Goal: Task Accomplishment & Management: Complete application form

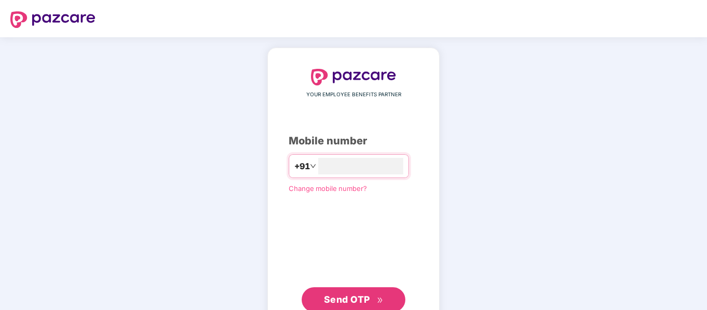
type input "**********"
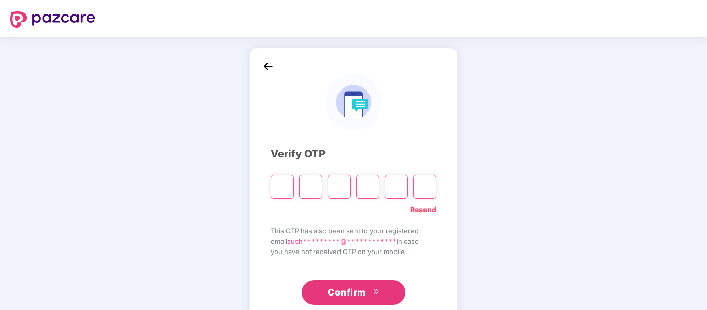
paste input "*"
type input "*"
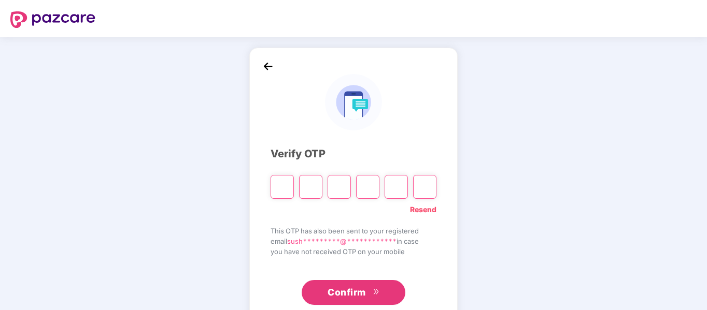
type input "*"
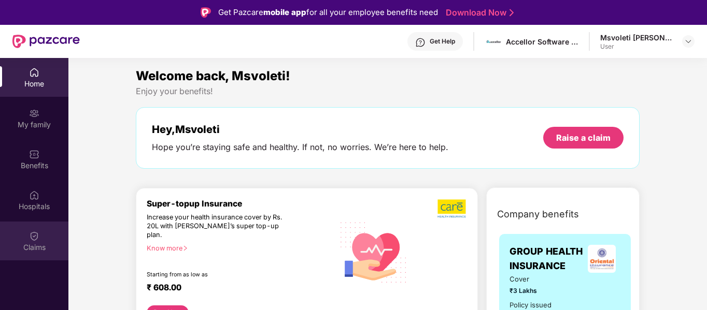
click at [34, 235] on img at bounding box center [34, 236] width 10 height 10
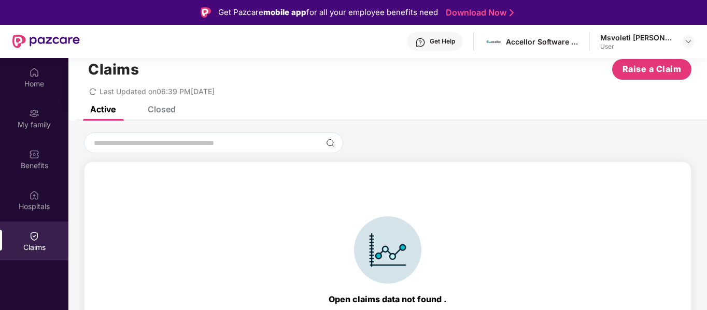
scroll to position [18, 0]
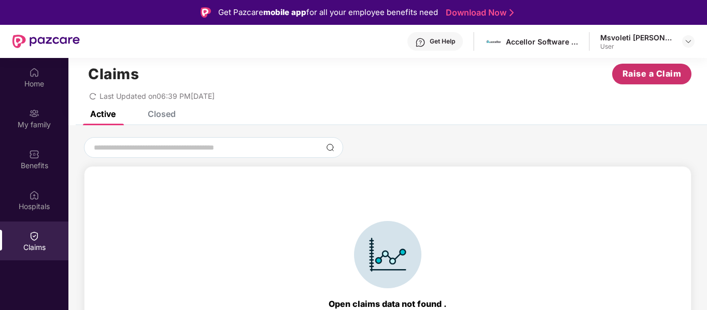
click at [649, 76] on span "Raise a Claim" at bounding box center [651, 73] width 59 height 13
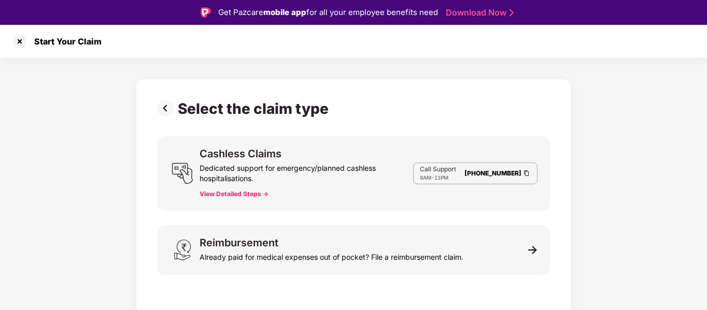
scroll to position [25, 0]
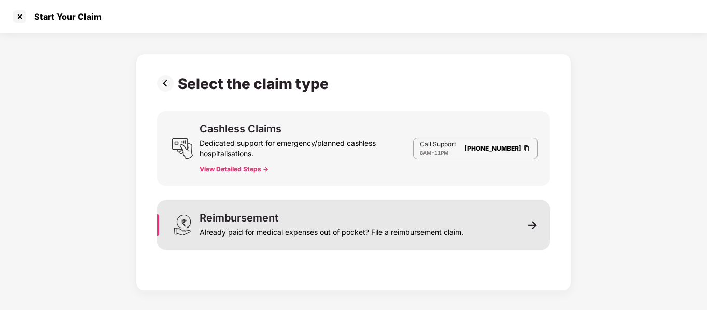
click at [444, 224] on div "Already paid for medical expenses out of pocket? File a reimbursement claim." at bounding box center [332, 230] width 264 height 15
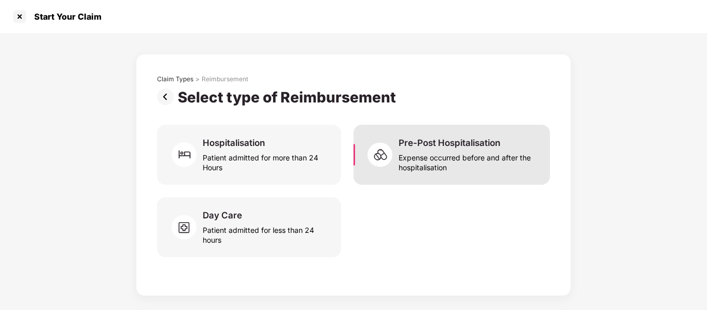
click at [429, 154] on div "Expense occurred before and after the hospitalisation" at bounding box center [468, 161] width 139 height 24
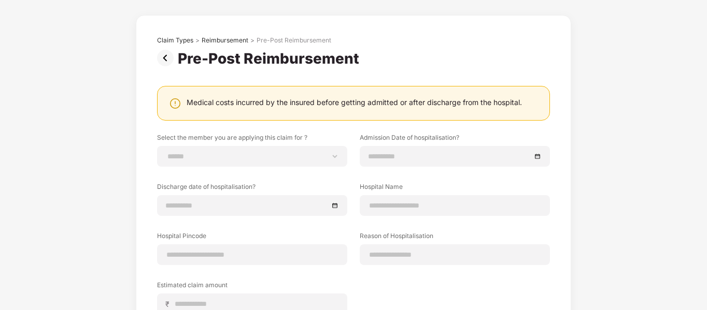
scroll to position [43, 0]
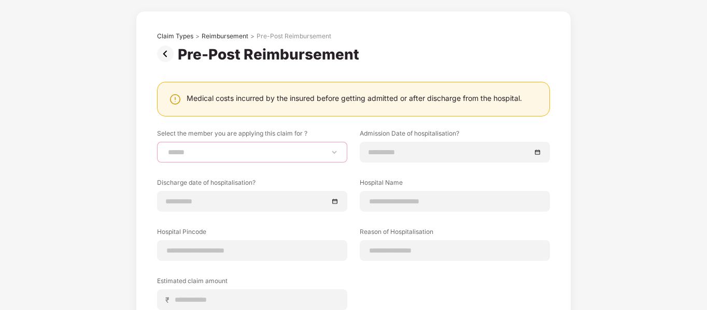
click at [296, 157] on select "**********" at bounding box center [252, 152] width 173 height 8
select select "**********"
click at [166, 148] on select "**********" at bounding box center [252, 152] width 173 height 8
click at [165, 52] on img at bounding box center [167, 54] width 21 height 17
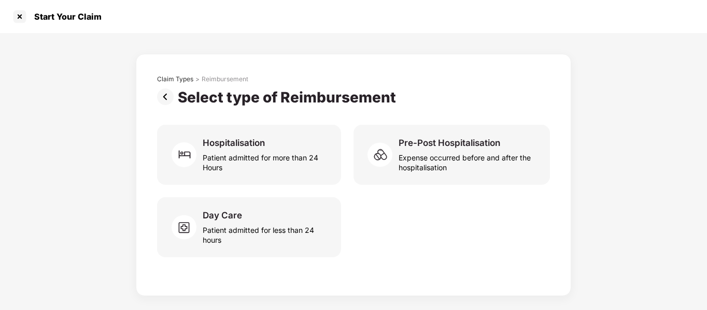
scroll to position [0, 0]
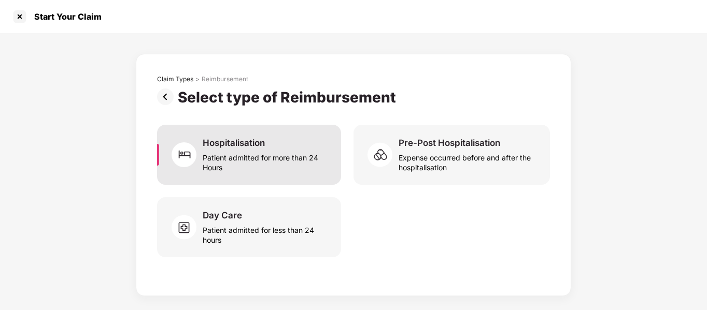
click at [226, 165] on div "Patient admitted for more than 24 Hours" at bounding box center [266, 161] width 126 height 24
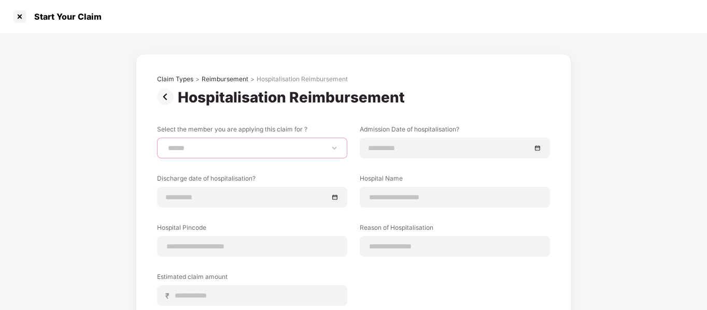
click at [233, 151] on select "**********" at bounding box center [252, 148] width 173 height 8
select select "**********"
click at [166, 144] on select "**********" at bounding box center [252, 148] width 173 height 8
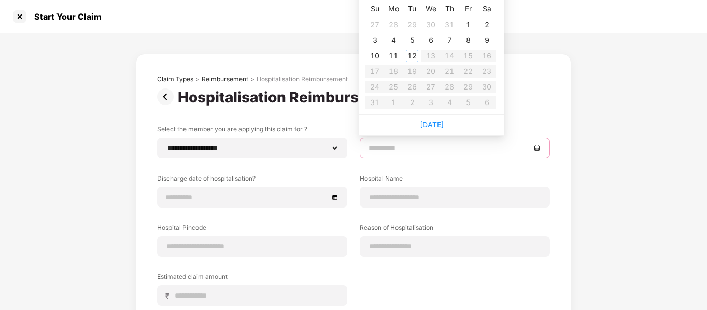
click at [395, 153] on input at bounding box center [449, 148] width 162 height 11
type input "**********"
click at [431, 27] on div "30" at bounding box center [430, 25] width 12 height 12
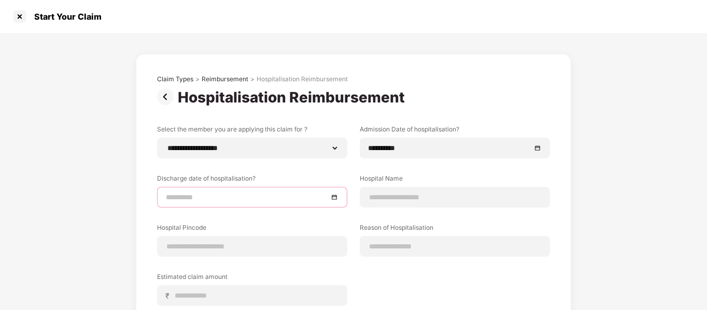
click at [261, 198] on input at bounding box center [247, 197] width 162 height 11
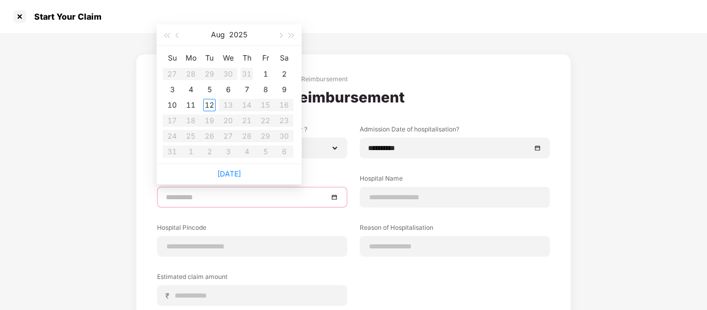
type input "**********"
click at [250, 72] on div "31" at bounding box center [246, 74] width 12 height 12
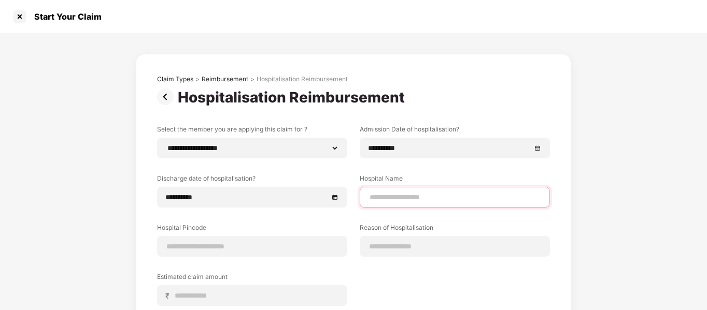
click at [398, 199] on input at bounding box center [454, 197] width 173 height 11
type input "**********"
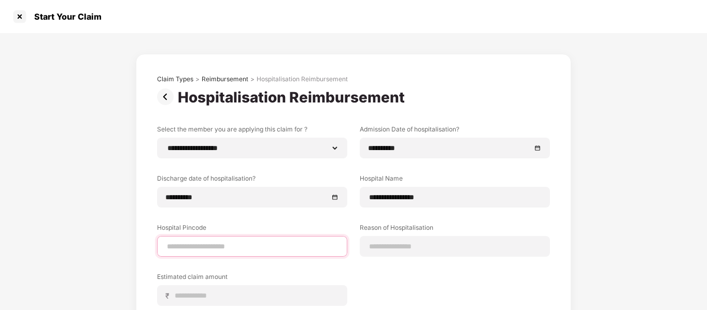
click at [250, 245] on input at bounding box center [252, 247] width 173 height 11
click at [216, 246] on input at bounding box center [252, 247] width 173 height 11
type input "******"
select select "*******"
select select "**********"
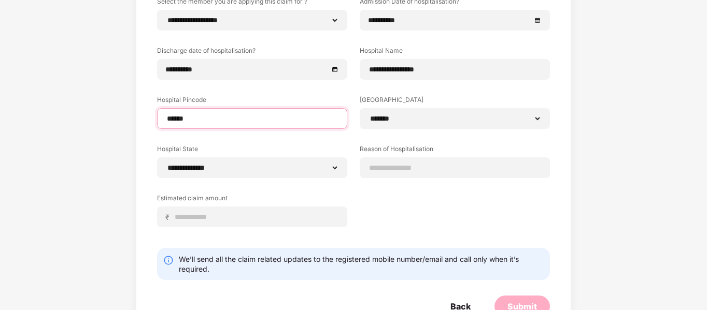
scroll to position [130, 0]
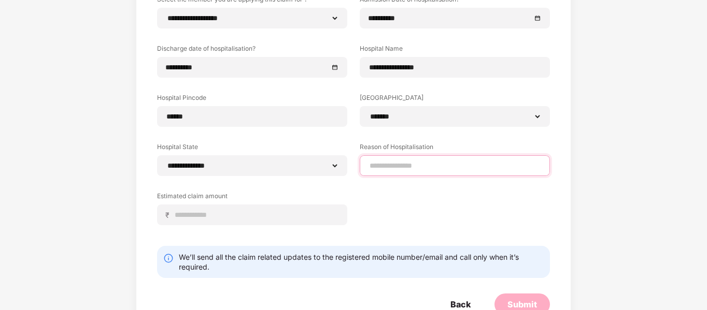
click at [403, 167] on input at bounding box center [454, 166] width 173 height 11
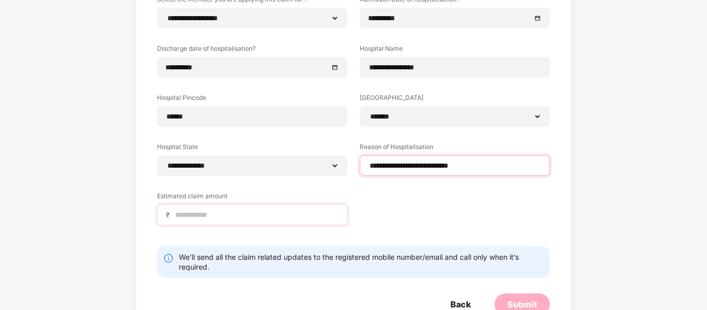
type input "**********"
click at [277, 217] on input at bounding box center [256, 215] width 164 height 11
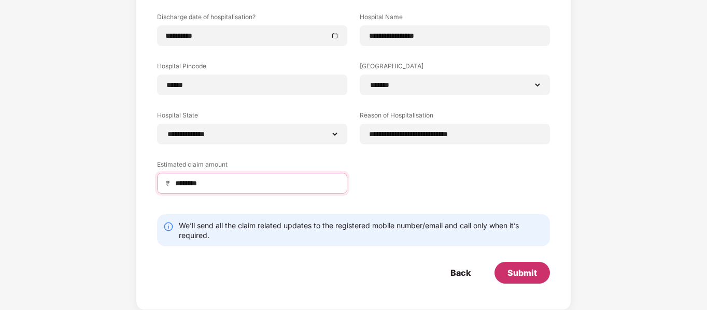
type input "********"
click at [527, 273] on div "Submit" at bounding box center [522, 272] width 30 height 11
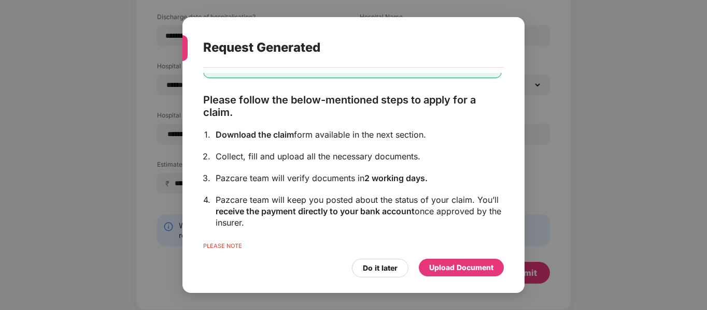
scroll to position [106, 0]
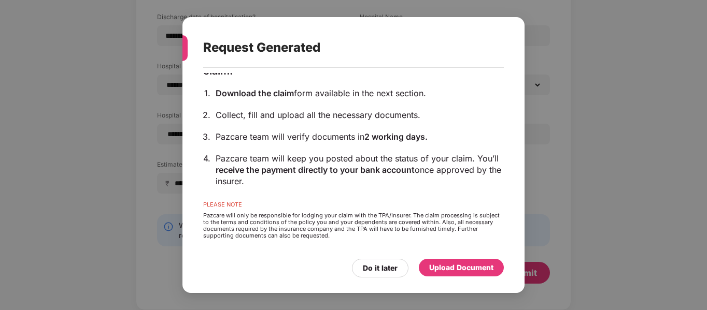
click at [448, 268] on div "Upload Document" at bounding box center [461, 267] width 64 height 11
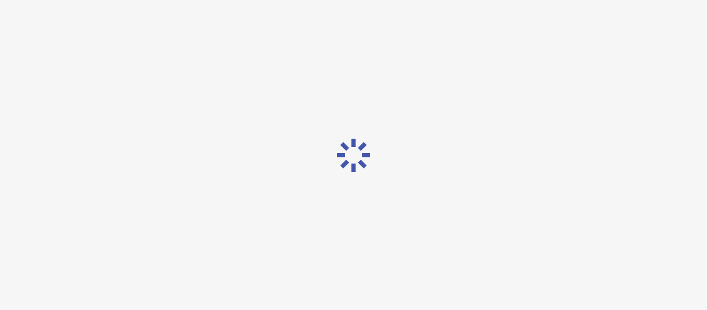
scroll to position [0, 0]
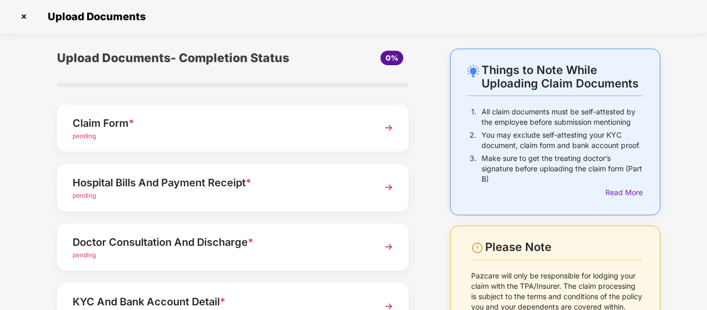
click at [265, 127] on div "Claim Form *" at bounding box center [219, 123] width 293 height 17
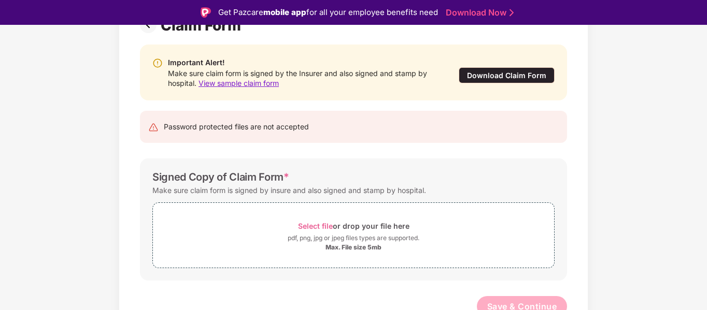
scroll to position [92, 0]
click at [322, 225] on span "Select file" at bounding box center [315, 225] width 35 height 9
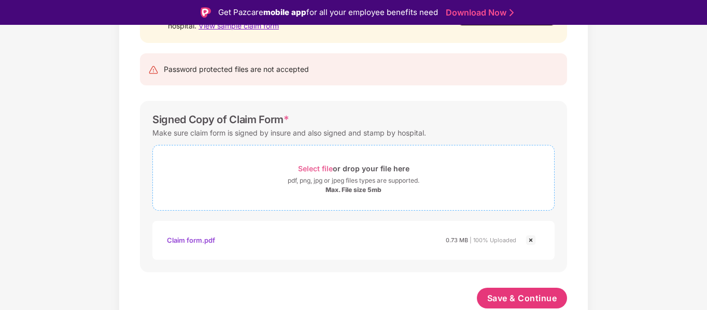
scroll to position [25, 0]
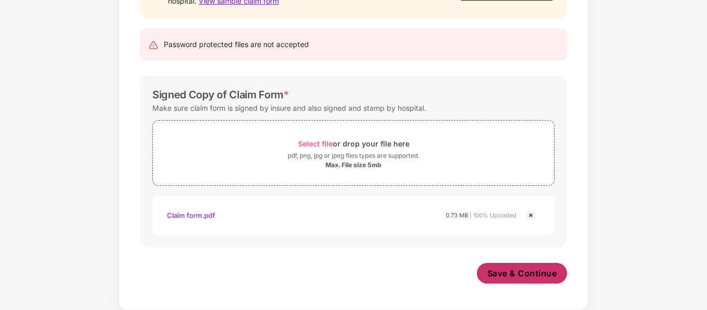
click at [501, 278] on span "Save & Continue" at bounding box center [522, 273] width 70 height 11
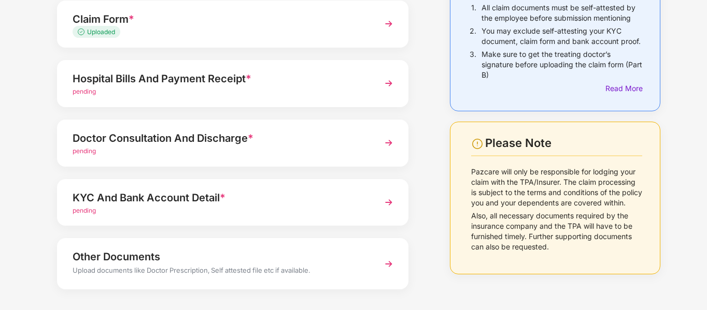
scroll to position [104, 0]
click at [182, 79] on div "Hospital Bills And Payment Receipt *" at bounding box center [219, 79] width 293 height 17
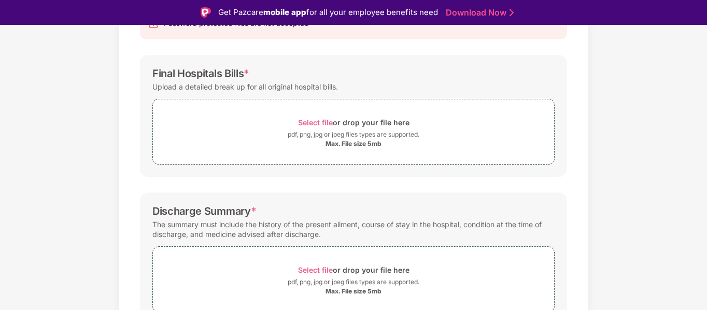
scroll to position [129, 0]
click at [338, 142] on div "Max. File size 5mb" at bounding box center [353, 144] width 56 height 8
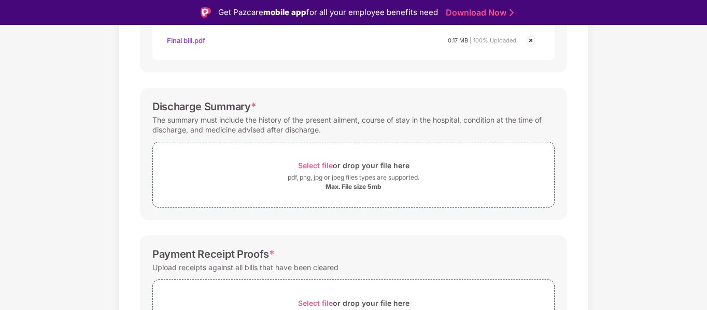
scroll to position [287, 0]
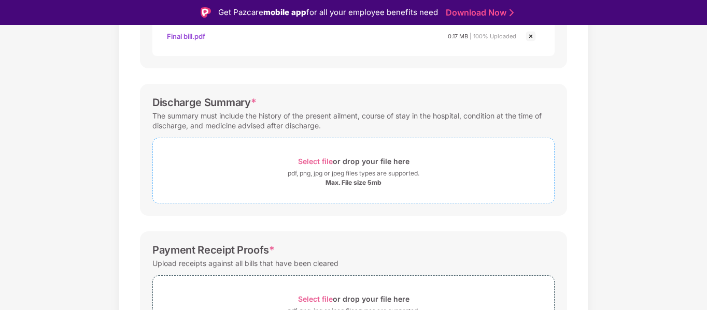
click at [318, 158] on span "Select file" at bounding box center [315, 161] width 35 height 9
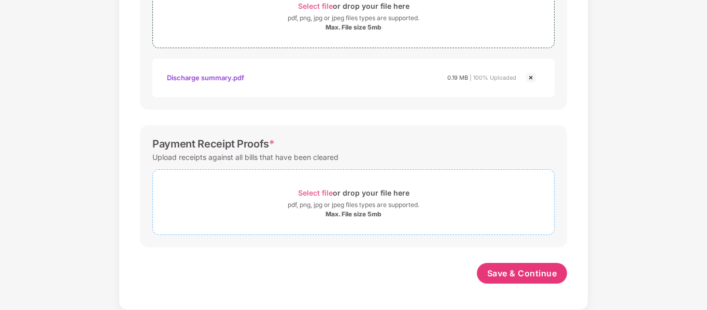
scroll to position [418, 0]
click at [314, 190] on span "Select file" at bounding box center [315, 193] width 35 height 9
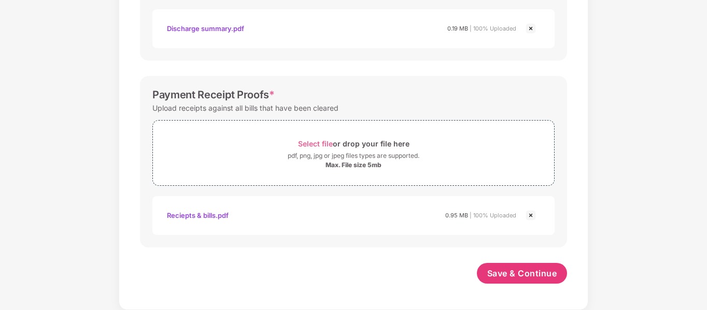
scroll to position [467, 0]
click at [506, 276] on span "Save & Continue" at bounding box center [522, 273] width 70 height 11
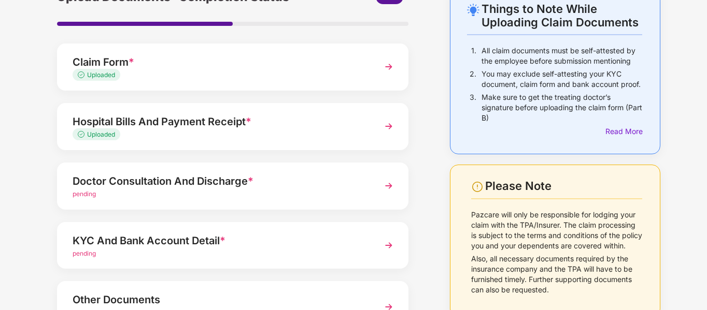
scroll to position [62, 0]
click at [250, 188] on div "Doctor Consultation And Discharge *" at bounding box center [219, 181] width 293 height 17
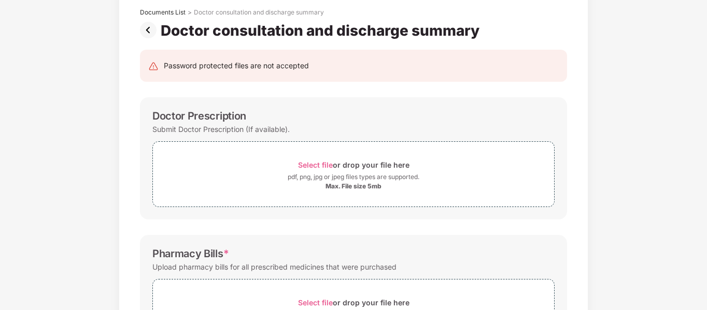
scroll to position [0, 0]
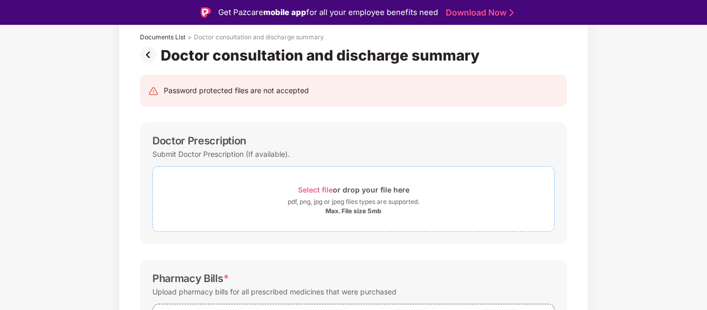
click at [335, 213] on div "Max. File size 5mb" at bounding box center [353, 211] width 56 height 8
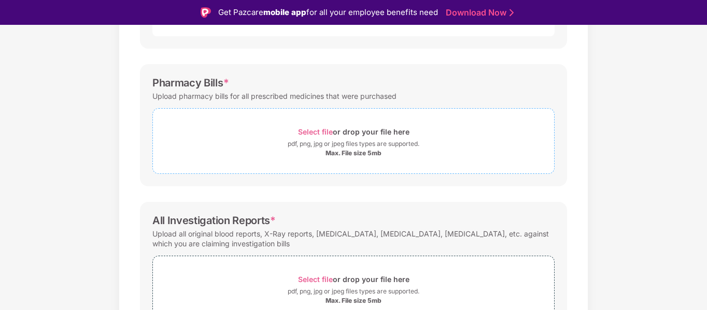
scroll to position [307, 0]
click at [321, 132] on span "Select file" at bounding box center [315, 131] width 35 height 9
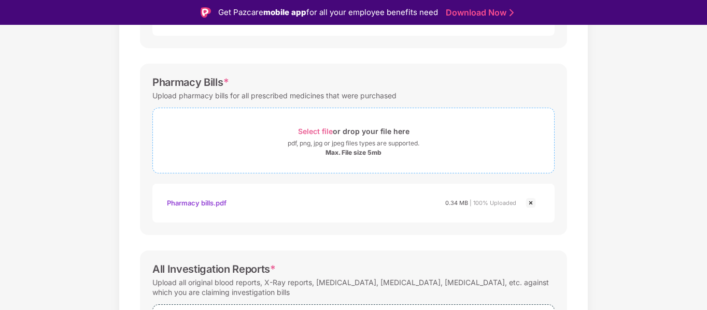
scroll to position [418, 0]
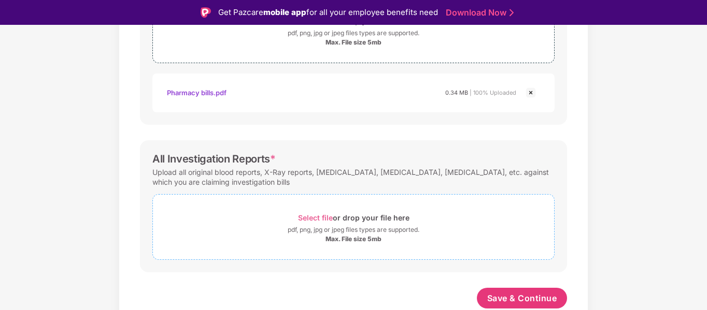
click at [320, 219] on span "Select file" at bounding box center [315, 218] width 35 height 9
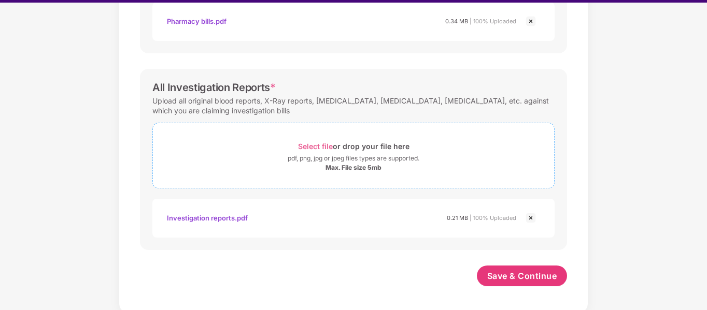
scroll to position [25, 0]
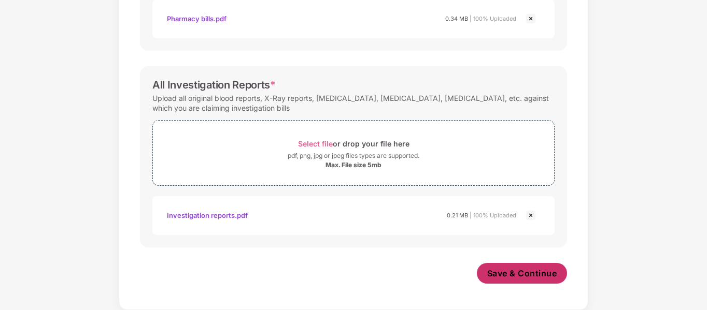
click at [515, 276] on span "Save & Continue" at bounding box center [522, 273] width 70 height 11
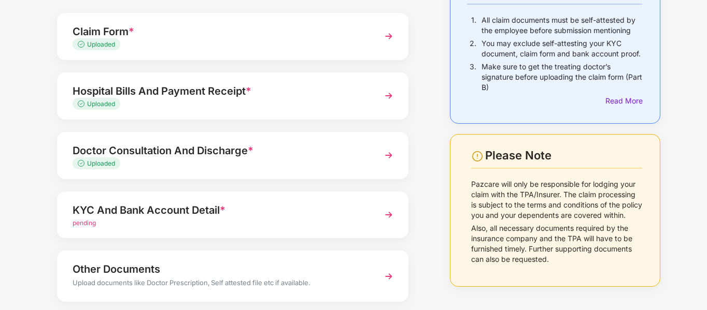
scroll to position [94, 0]
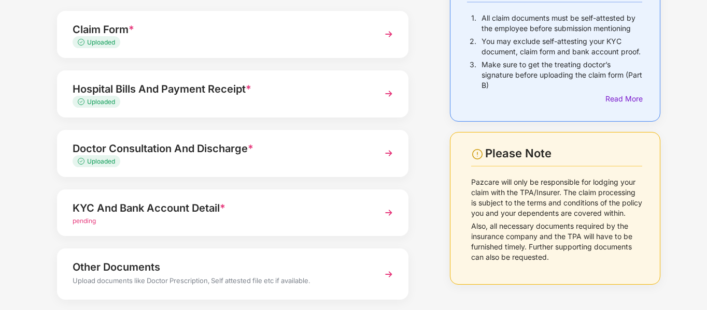
click at [267, 212] on div "KYC And Bank Account Detail *" at bounding box center [219, 208] width 293 height 17
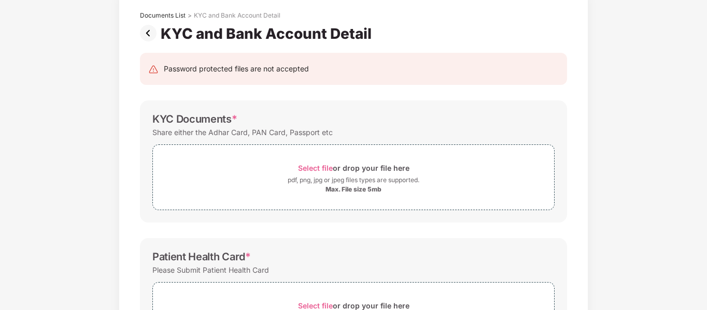
scroll to position [47, 0]
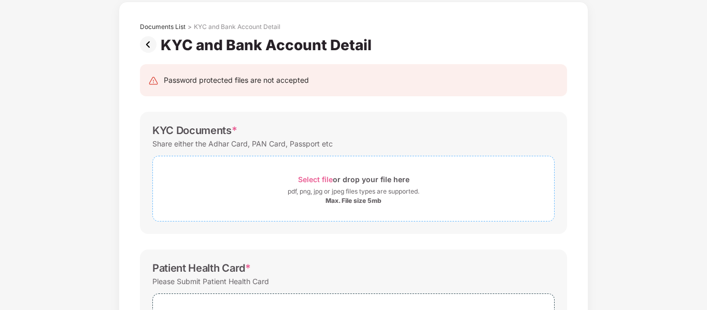
click at [317, 175] on span "Select file" at bounding box center [315, 179] width 35 height 9
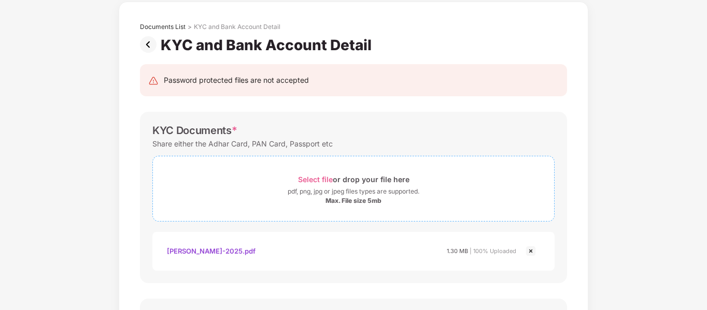
click at [318, 180] on span "Select file" at bounding box center [315, 179] width 35 height 9
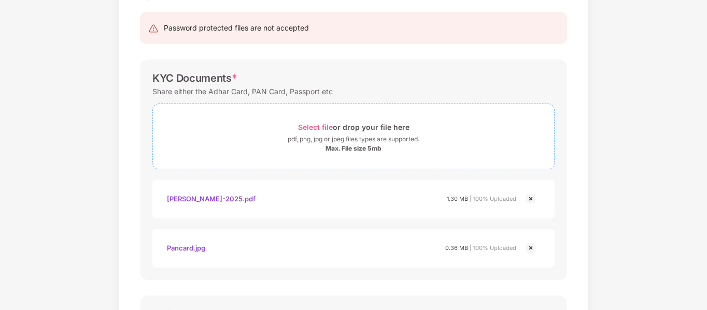
scroll to position [102, 0]
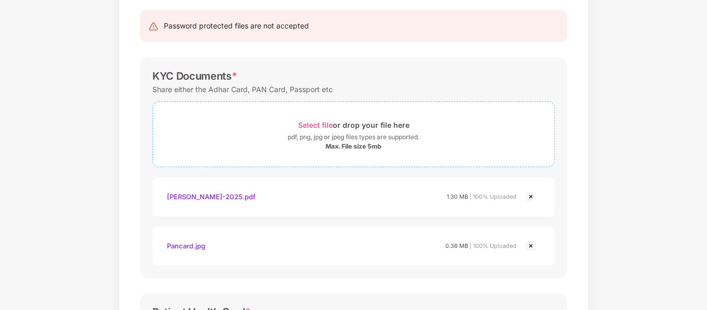
click at [305, 121] on span "Select file" at bounding box center [315, 125] width 35 height 9
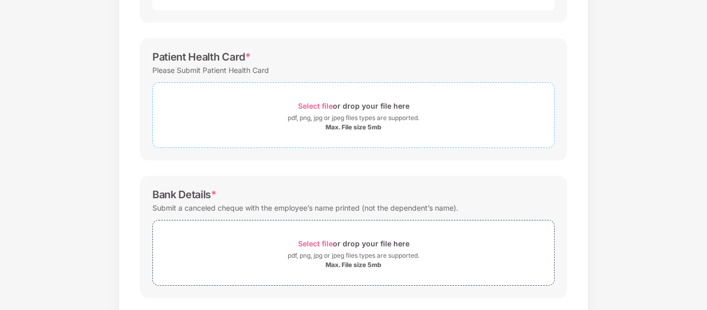
scroll to position [407, 0]
click at [320, 105] on span "Select file" at bounding box center [315, 105] width 35 height 9
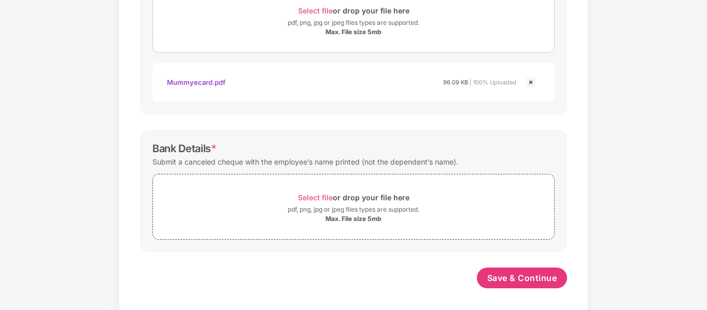
scroll to position [506, 0]
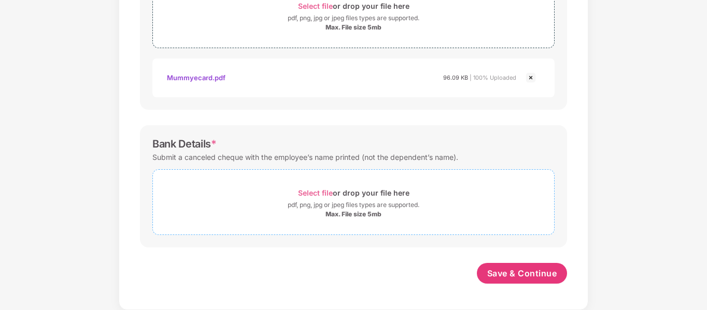
click at [317, 187] on div "Select file or drop your file here" at bounding box center [353, 193] width 111 height 14
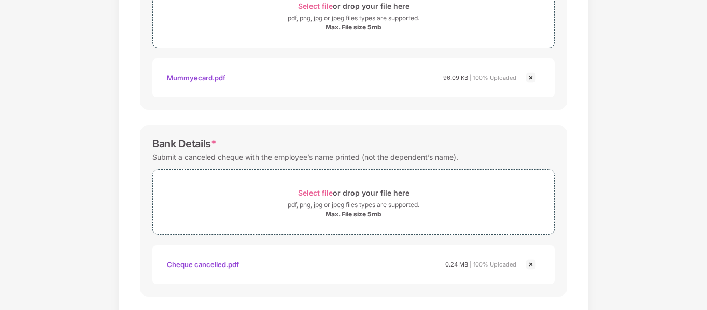
scroll to position [556, 0]
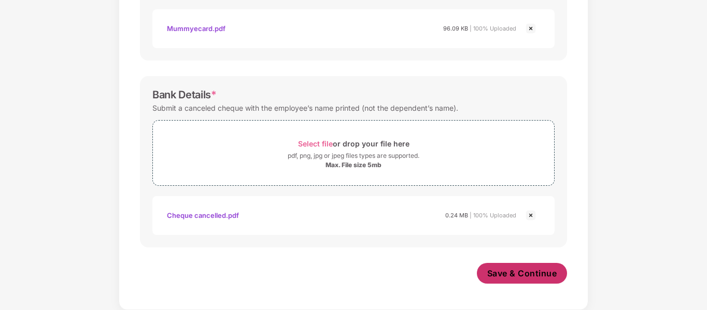
click at [524, 269] on span "Save & Continue" at bounding box center [522, 273] width 70 height 11
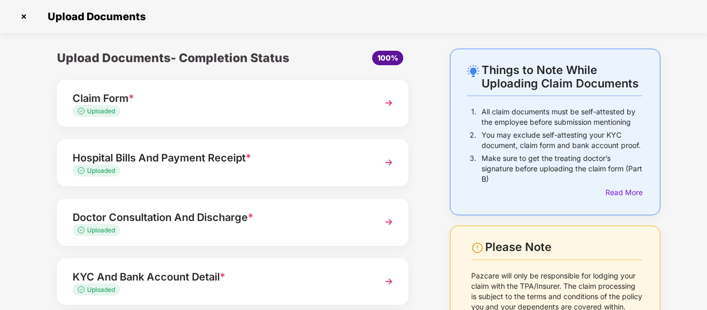
scroll to position [123, 0]
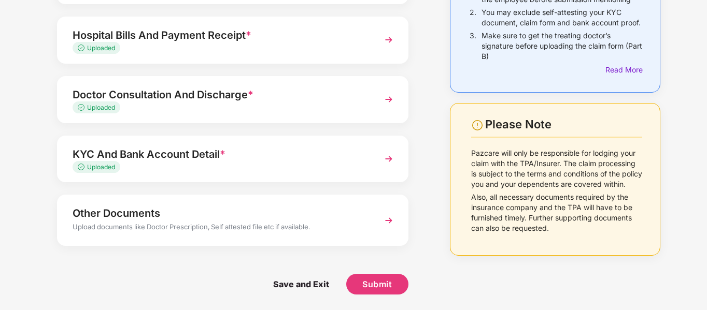
click at [328, 150] on div "KYC And Bank Account Detail *" at bounding box center [219, 154] width 293 height 17
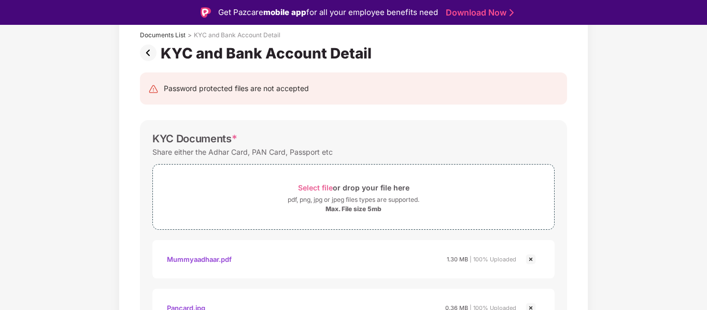
scroll to position [0, 0]
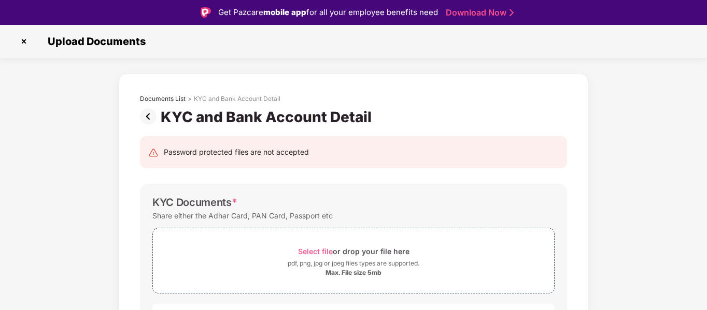
click at [148, 114] on img at bounding box center [150, 116] width 21 height 17
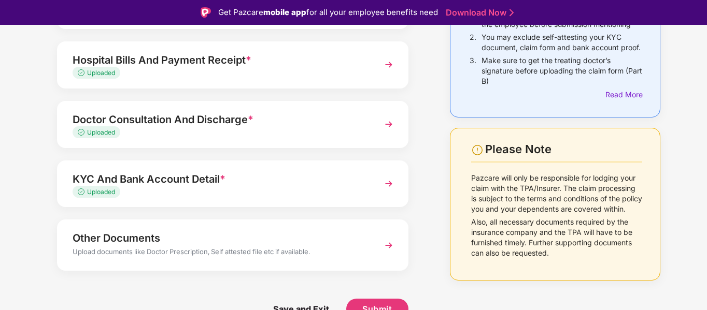
scroll to position [25, 0]
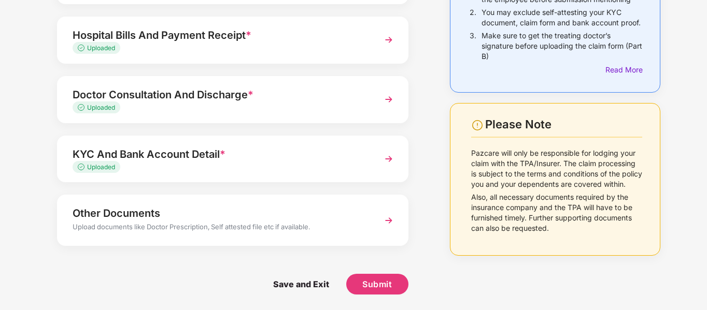
click at [169, 214] on div "Other Documents" at bounding box center [219, 213] width 293 height 17
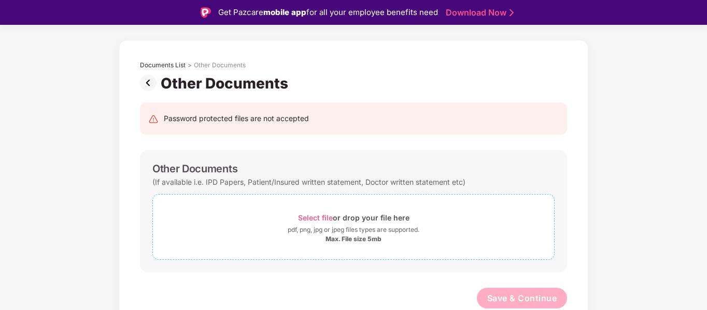
click at [310, 219] on span "Select file" at bounding box center [315, 218] width 35 height 9
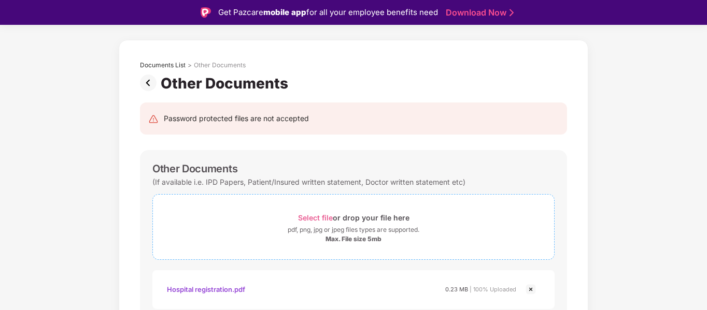
click at [310, 217] on span "Select file" at bounding box center [315, 218] width 35 height 9
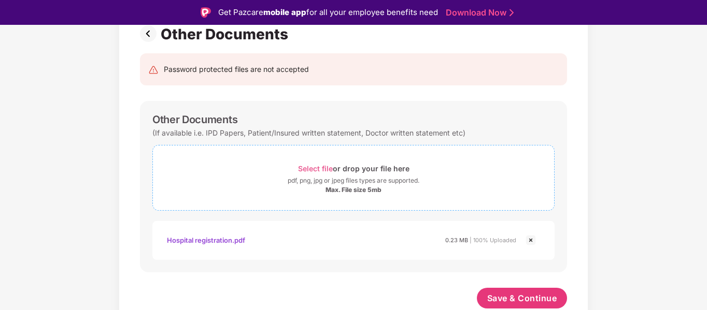
scroll to position [25, 0]
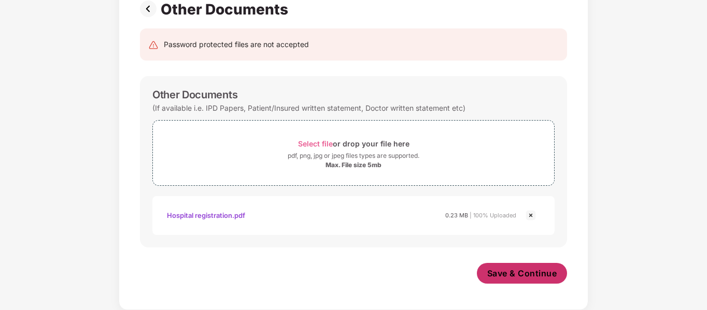
click at [531, 273] on span "Save & Continue" at bounding box center [522, 273] width 70 height 11
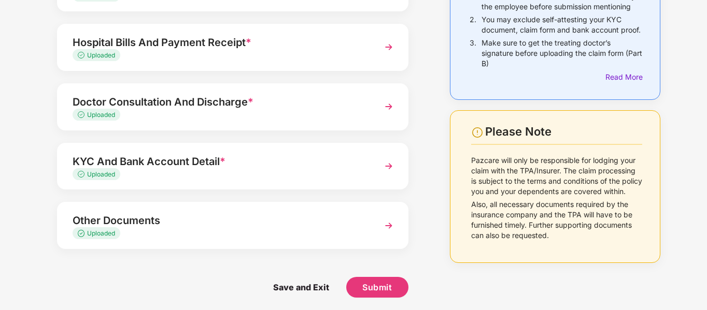
scroll to position [119, 0]
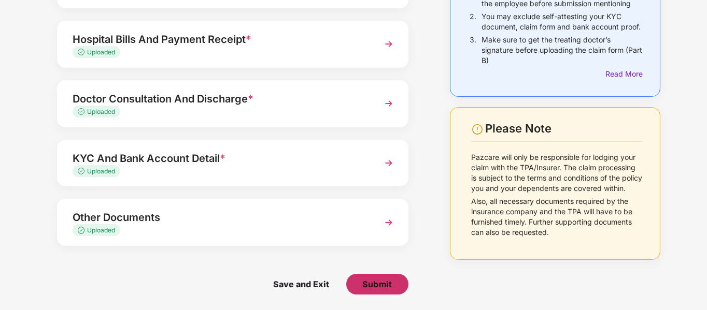
click at [370, 280] on span "Submit" at bounding box center [377, 284] width 30 height 11
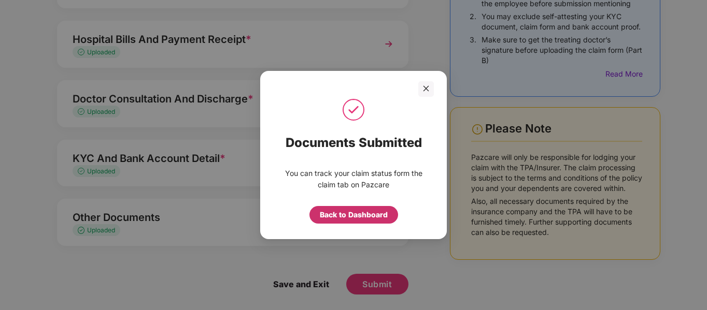
click at [350, 218] on div "Back to Dashboard" at bounding box center [354, 214] width 68 height 11
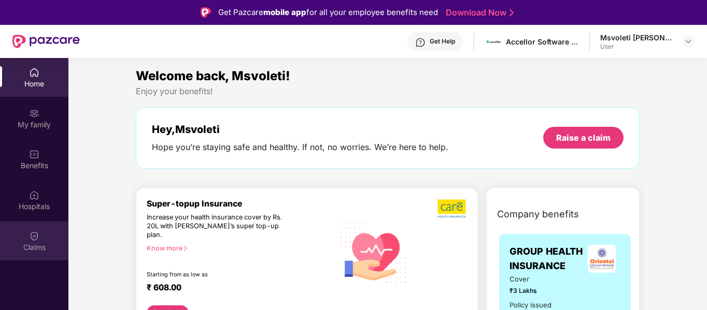
click at [34, 236] on img at bounding box center [34, 236] width 10 height 10
